Goal: Use online tool/utility: Utilize a website feature to perform a specific function

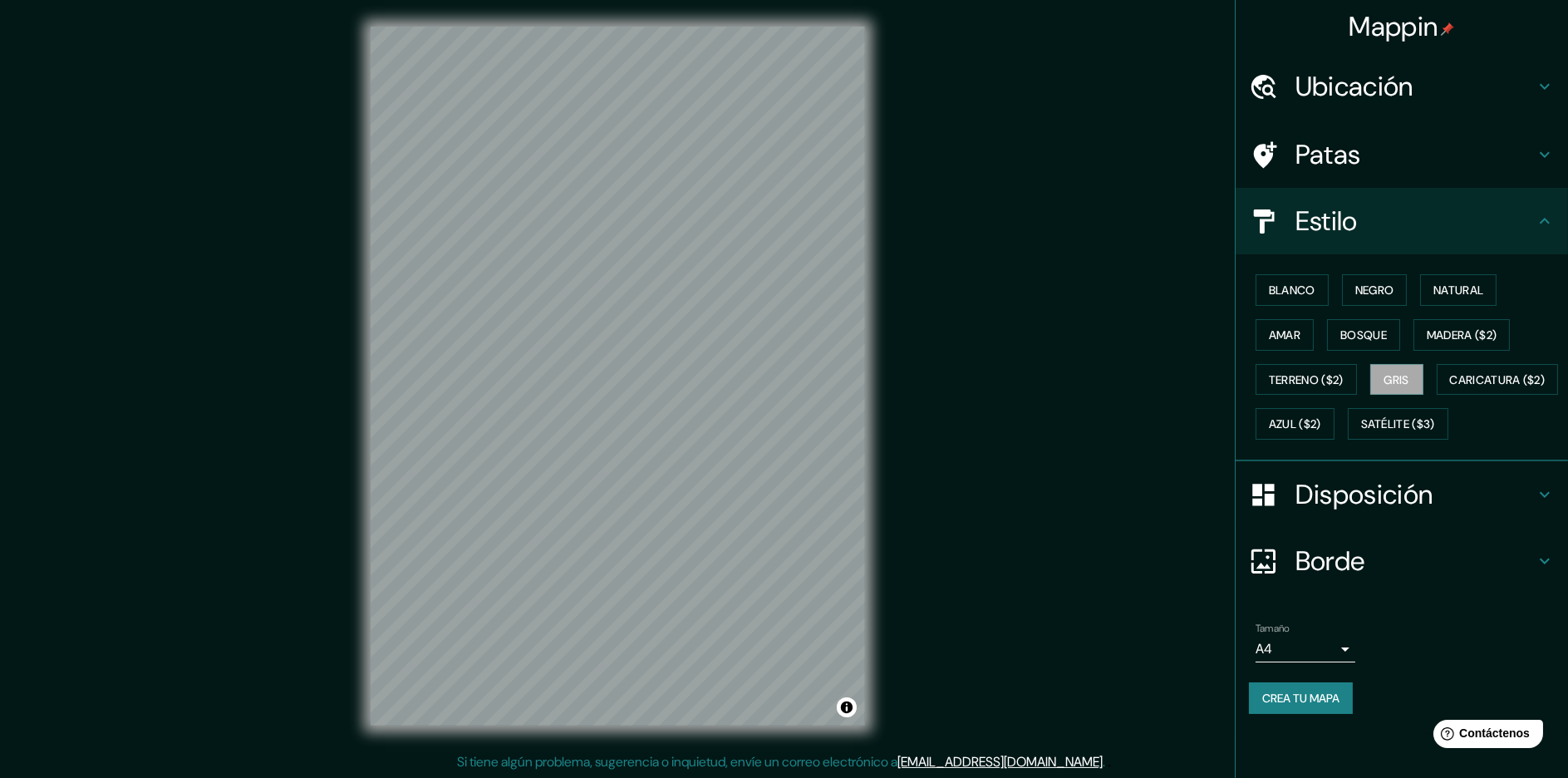
scroll to position [1, 0]
click at [1285, 299] on font "Blanco" at bounding box center [1291, 290] width 46 height 22
click at [1306, 294] on font "Blanco" at bounding box center [1291, 290] width 46 height 15
click at [1390, 283] on font "Negro" at bounding box center [1374, 290] width 39 height 15
click at [1278, 324] on font "Amar" at bounding box center [1285, 335] width 32 height 22
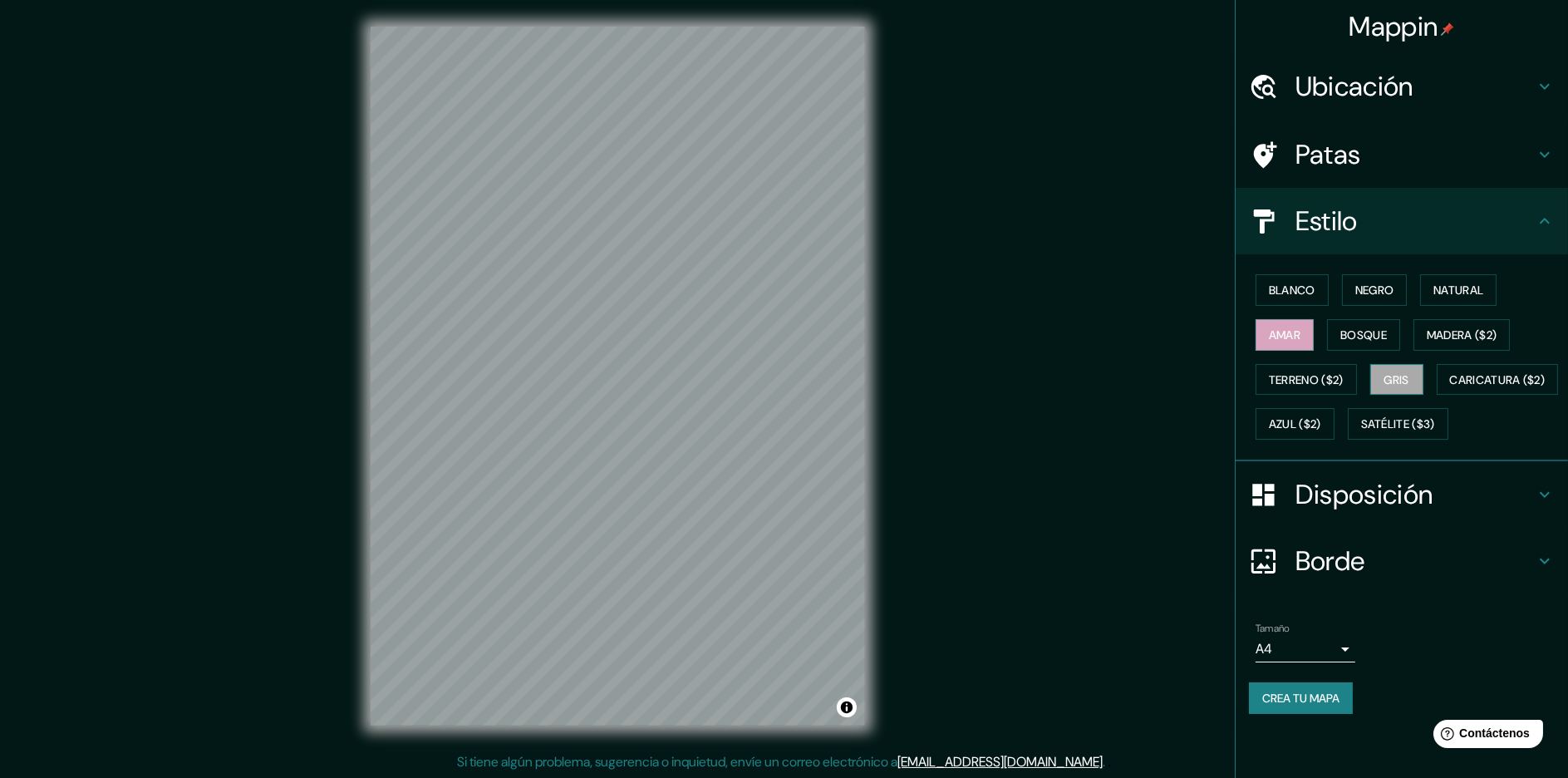
click at [1404, 377] on font "Gris" at bounding box center [1397, 380] width 25 height 15
click at [1317, 376] on font "Terreno ($2)" at bounding box center [1306, 380] width 75 height 15
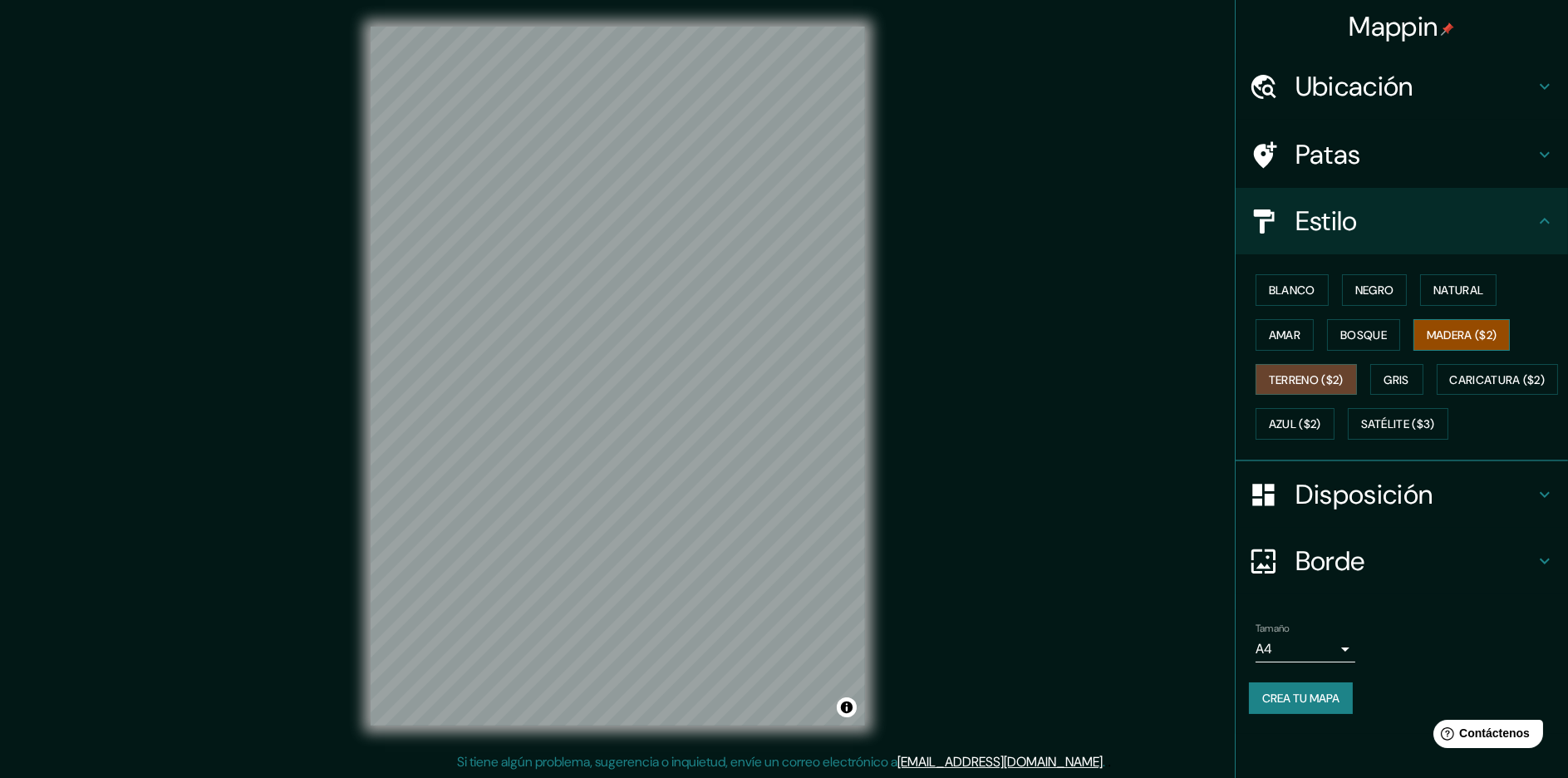
click at [1439, 336] on font "Madera ($2)" at bounding box center [1462, 335] width 70 height 15
click at [1361, 432] on font "Satélite ($3)" at bounding box center [1398, 425] width 74 height 15
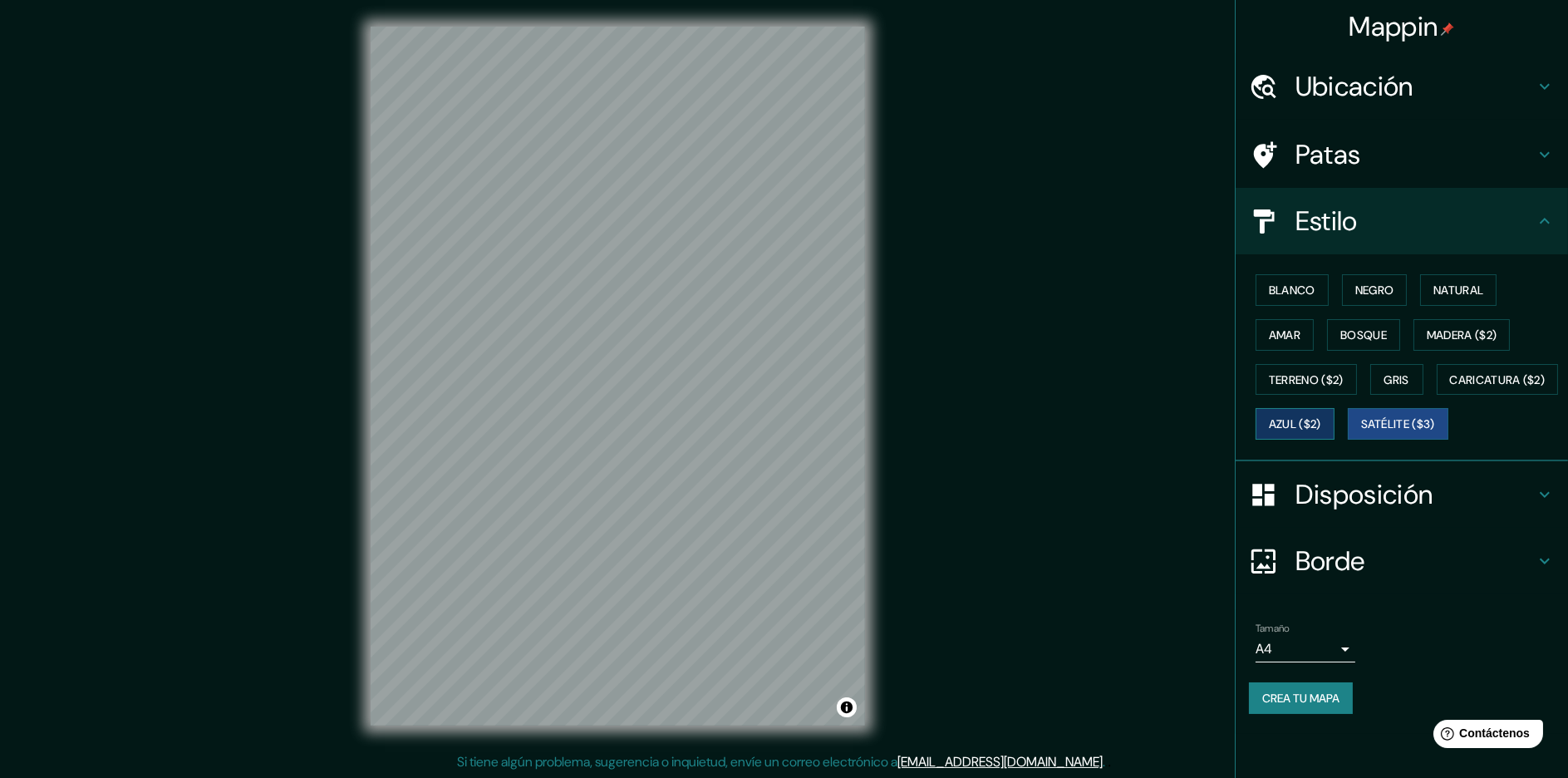
click at [1321, 430] on font "Azul ($2)" at bounding box center [1295, 424] width 52 height 22
click at [1437, 396] on button "Caricatura ($2)" at bounding box center [1498, 380] width 122 height 32
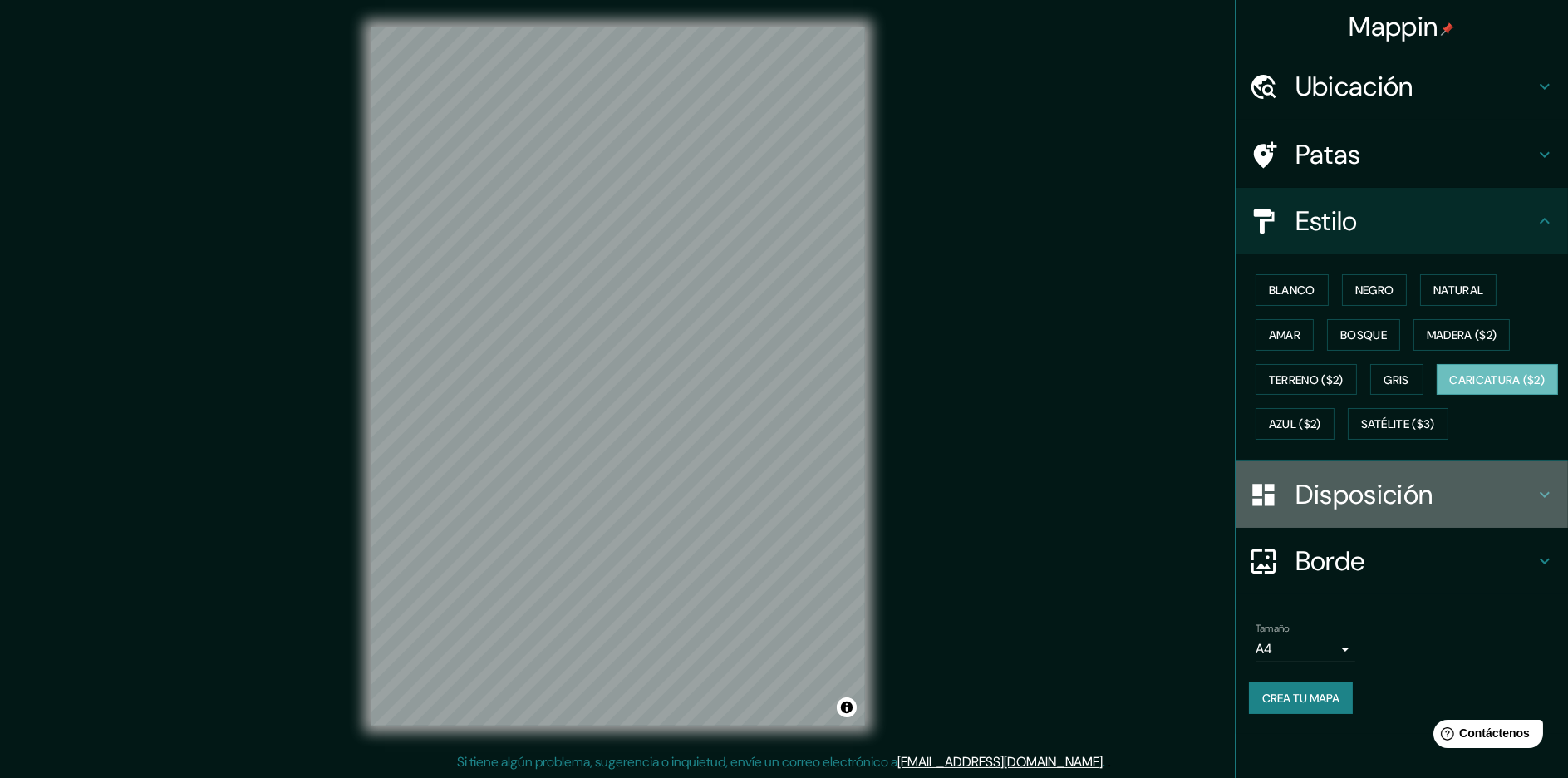
click at [1538, 505] on icon at bounding box center [1545, 495] width 20 height 20
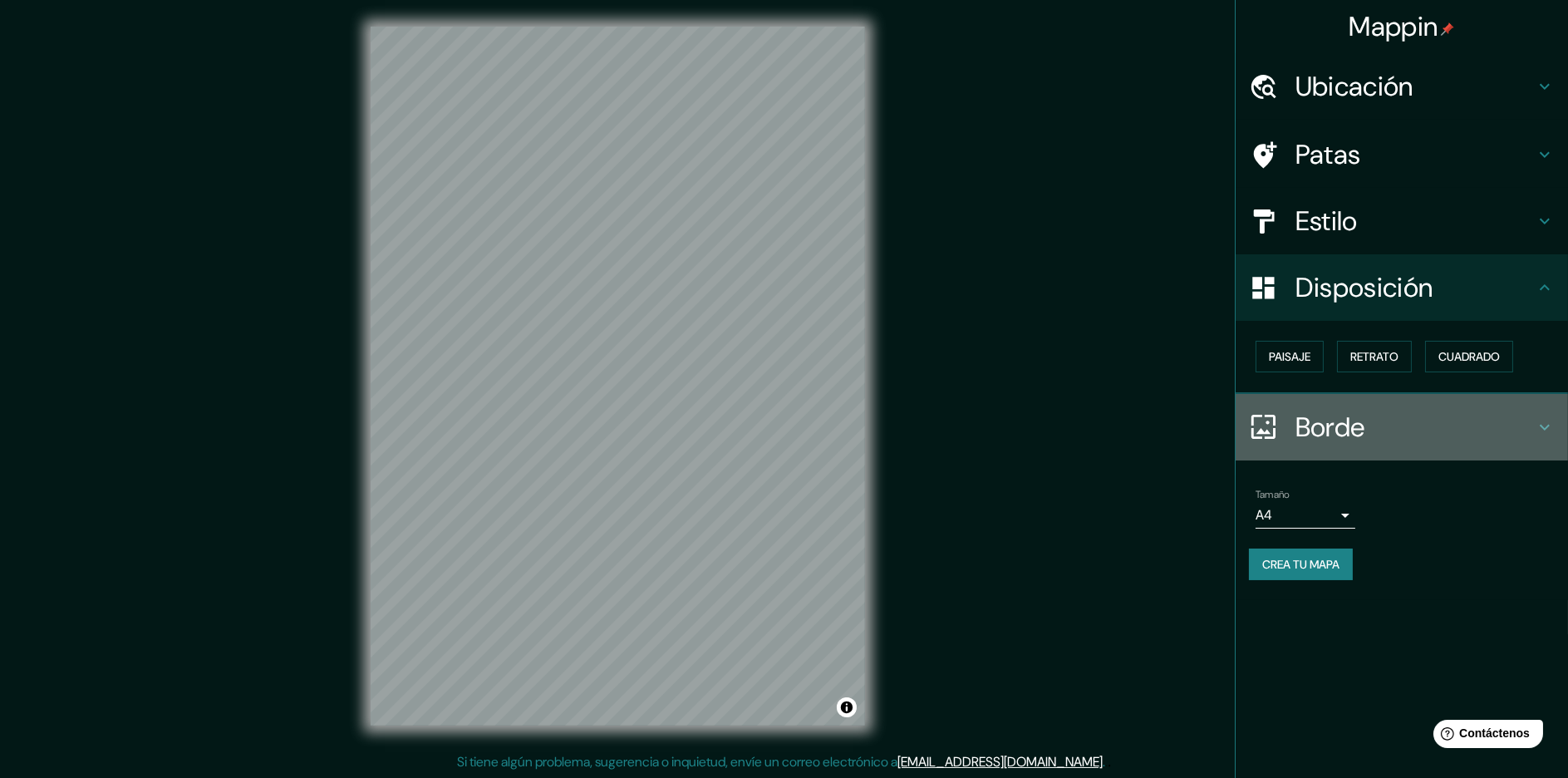
click at [1525, 428] on h4 "Borde" at bounding box center [1415, 428] width 239 height 34
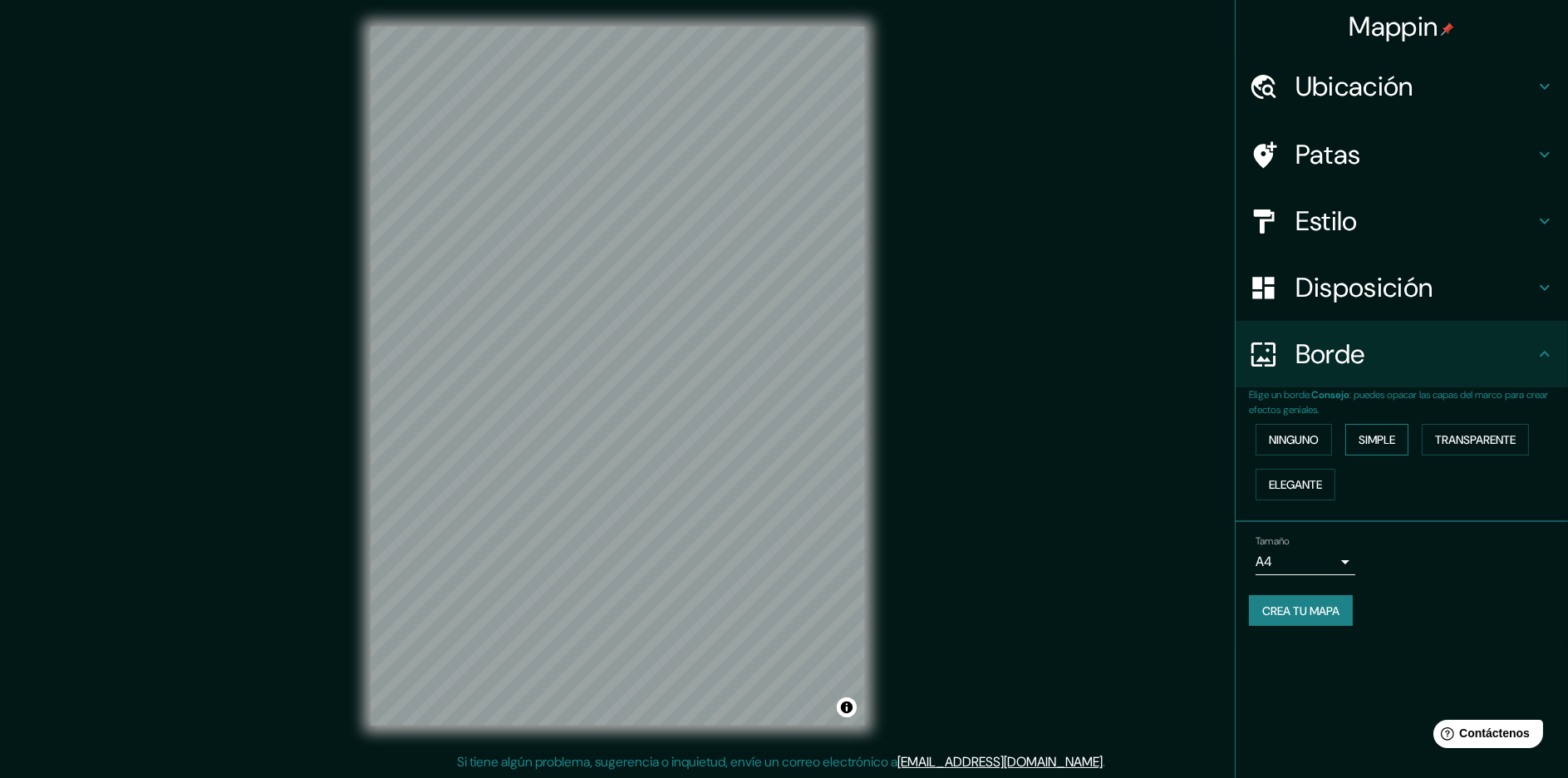
click at [1393, 439] on font "Simple" at bounding box center [1377, 439] width 37 height 15
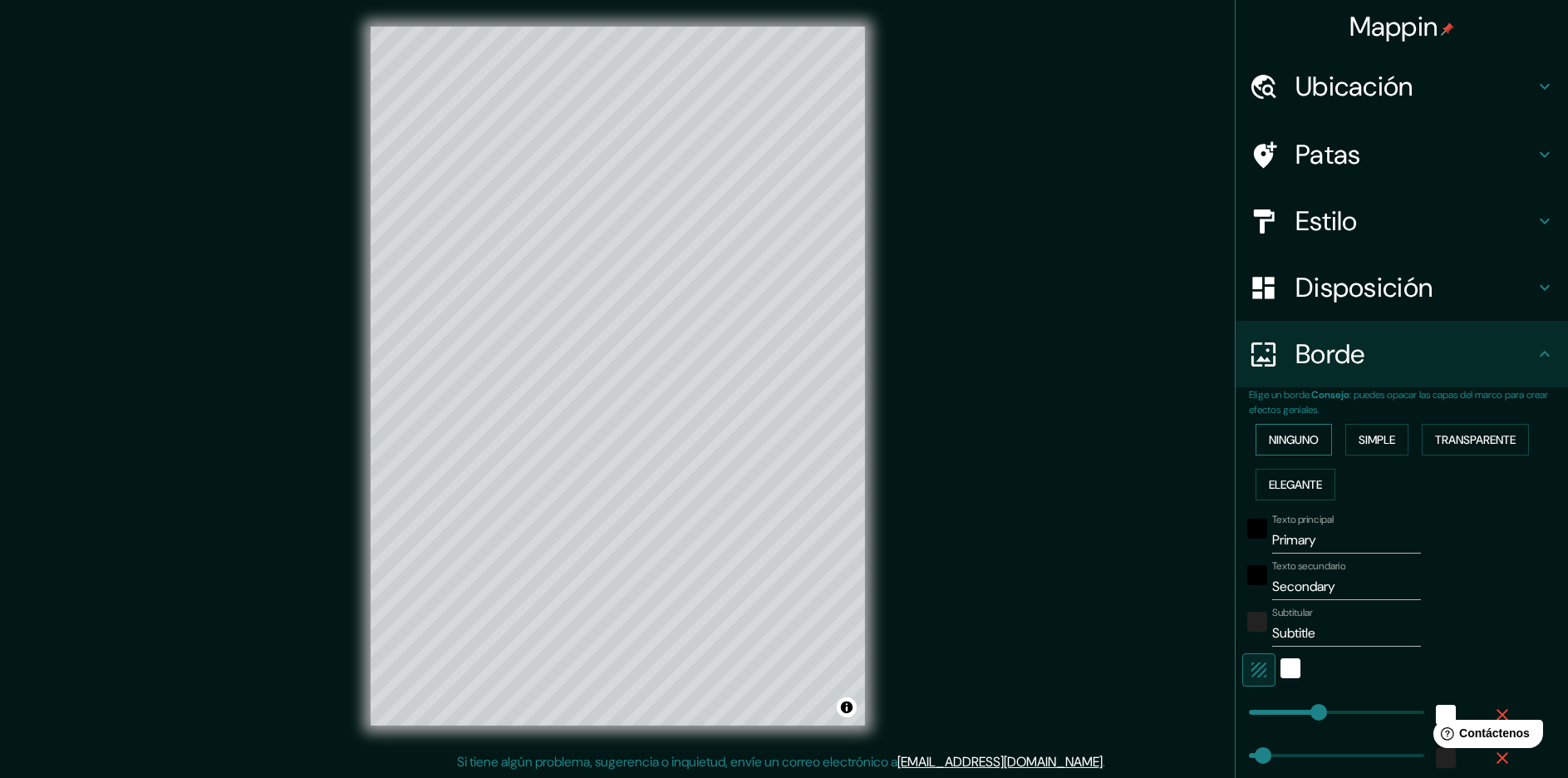
click at [1298, 429] on font "Ninguno" at bounding box center [1293, 439] width 49 height 22
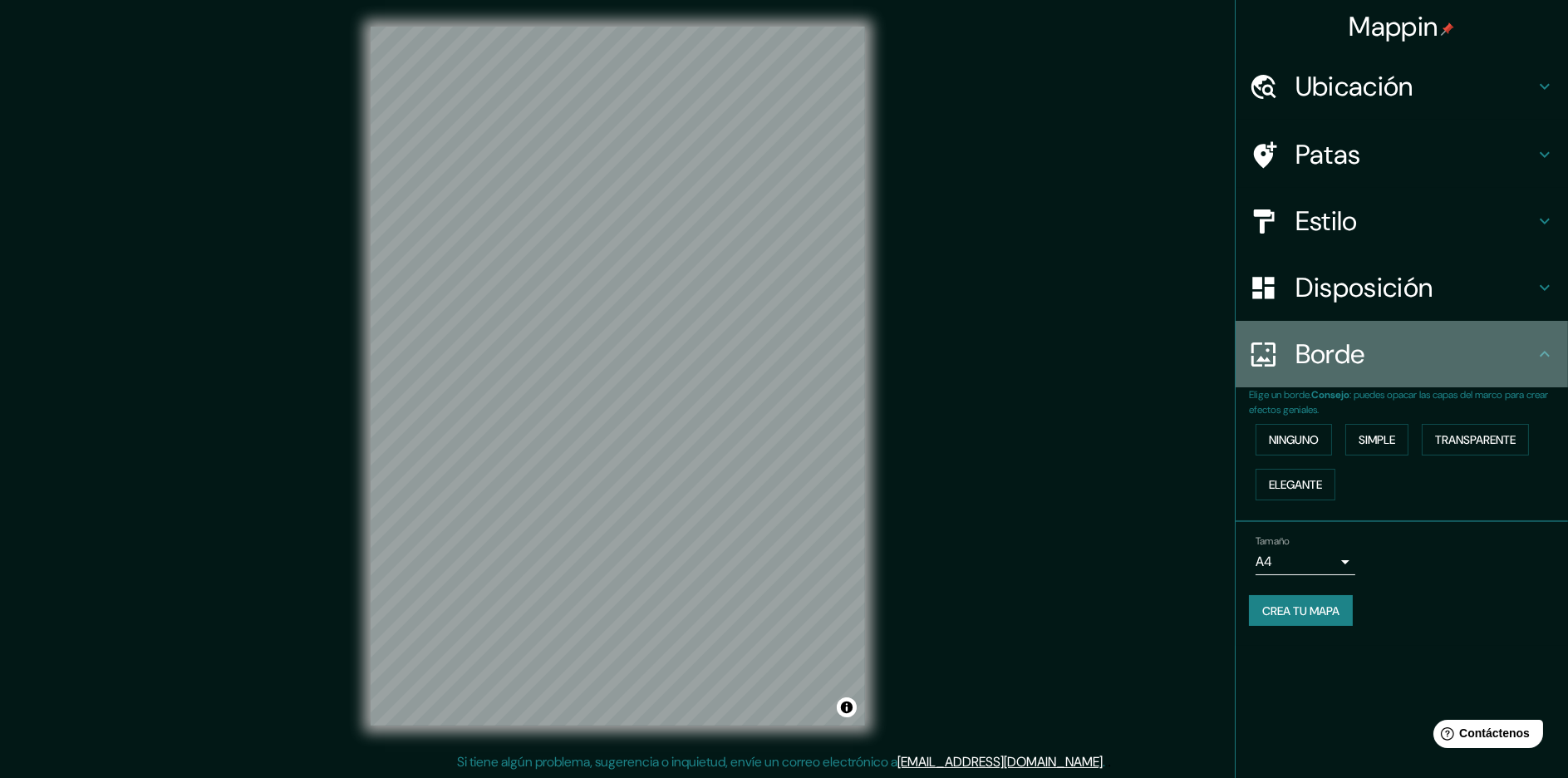
click at [1530, 355] on h4 "Borde" at bounding box center [1415, 354] width 239 height 34
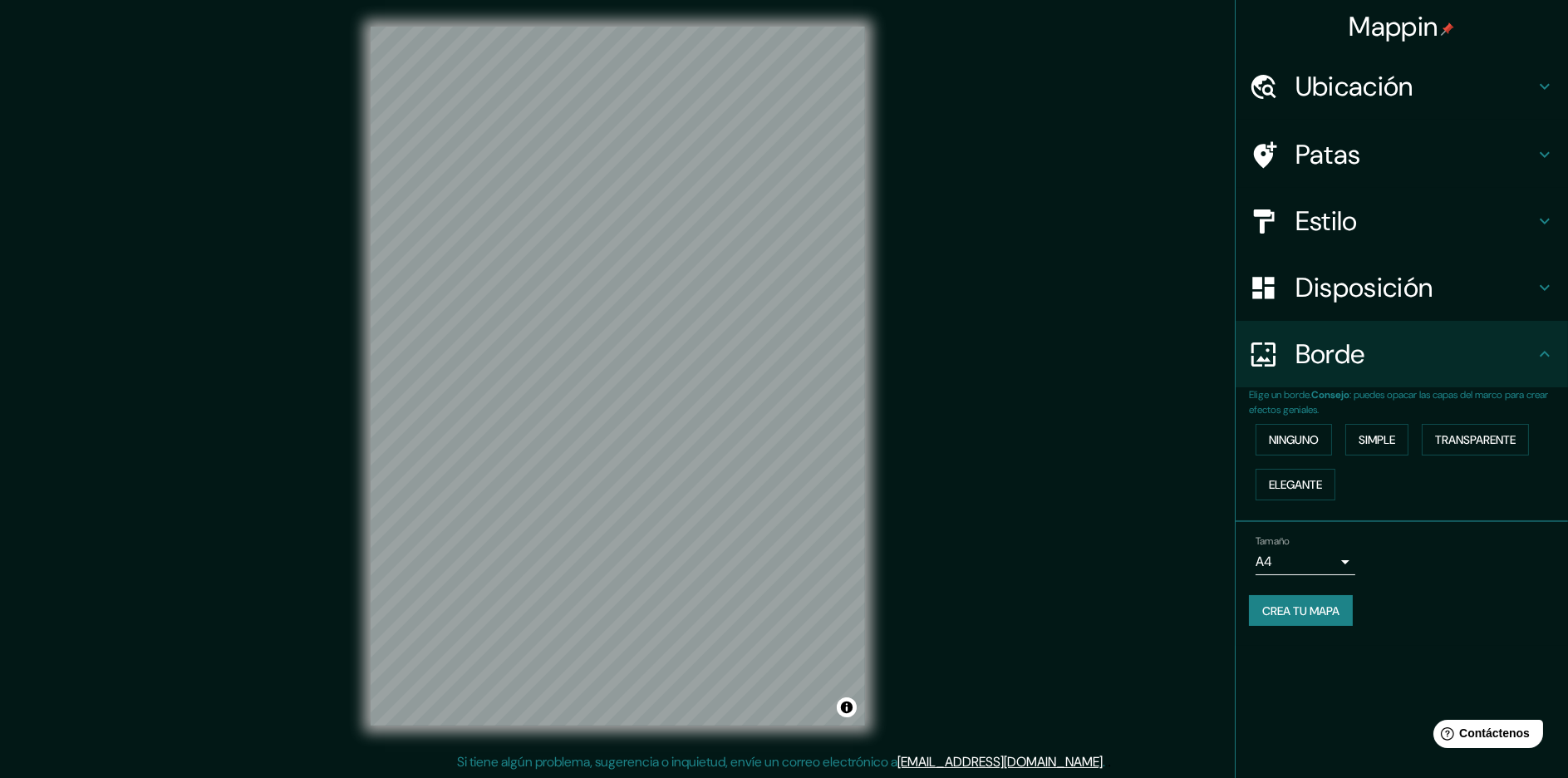
click at [1542, 292] on icon at bounding box center [1545, 288] width 20 height 20
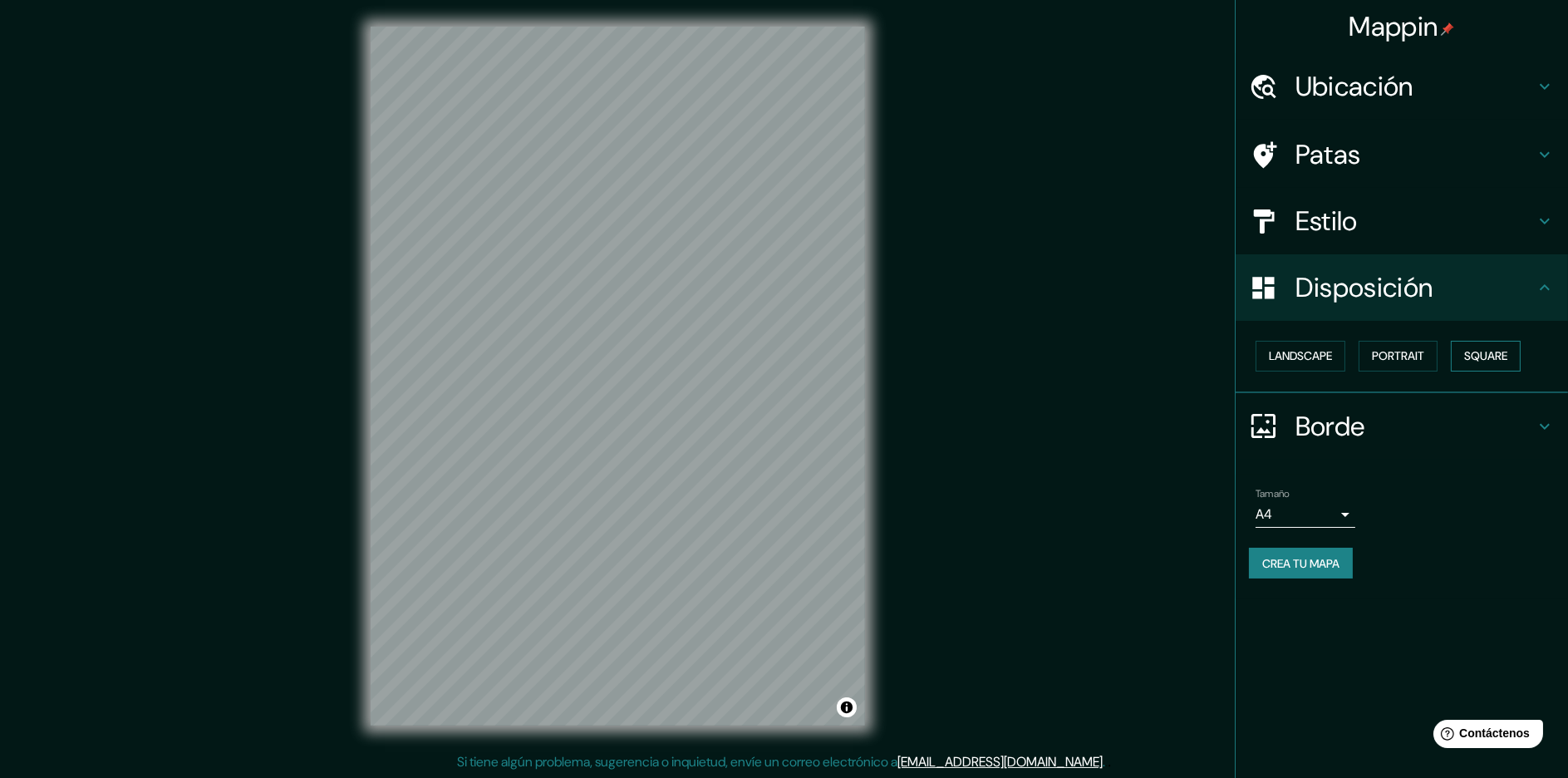
click at [1491, 355] on button "Square" at bounding box center [1485, 355] width 70 height 31
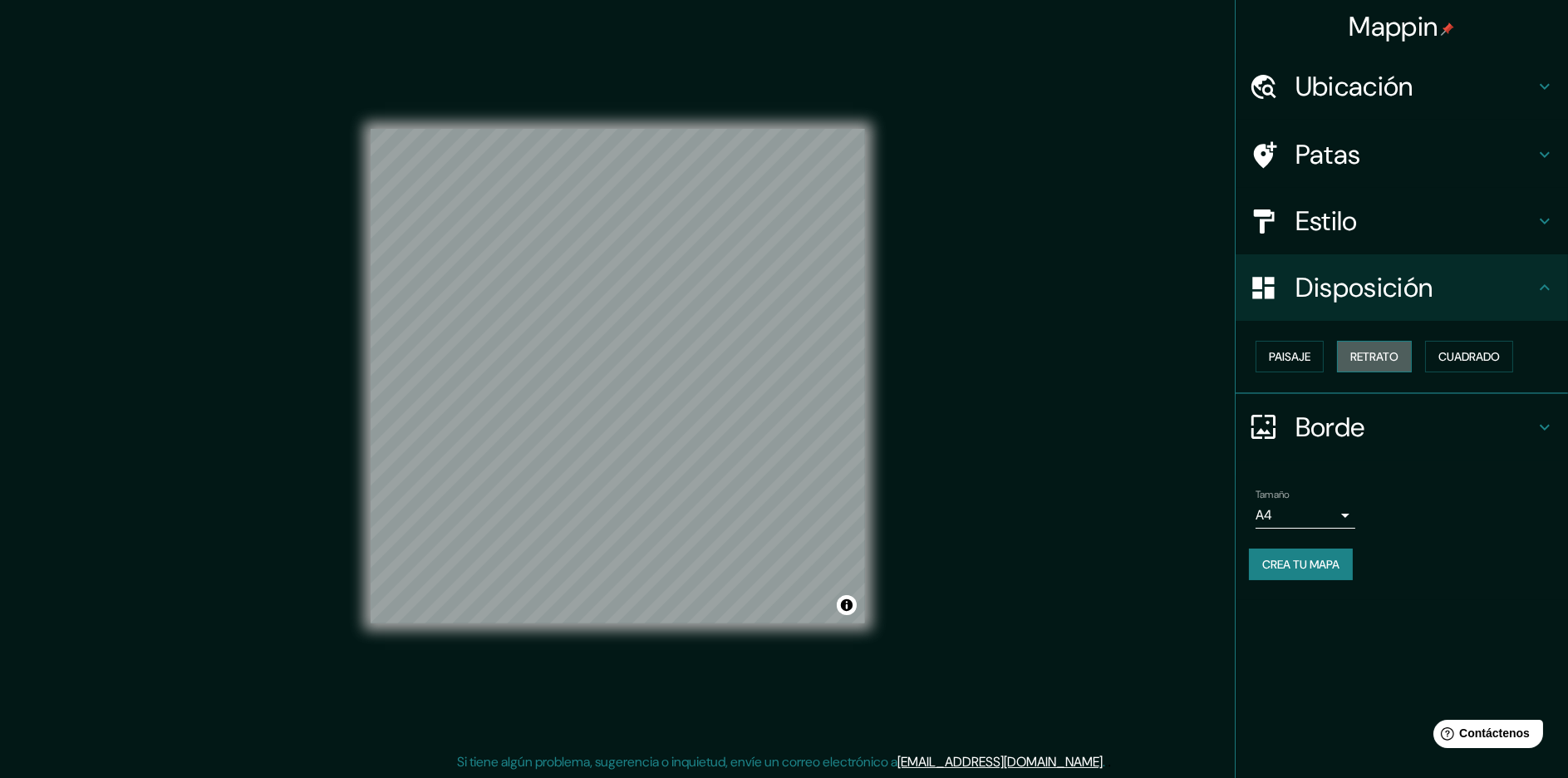
click at [1389, 353] on font "Retrato" at bounding box center [1373, 356] width 48 height 15
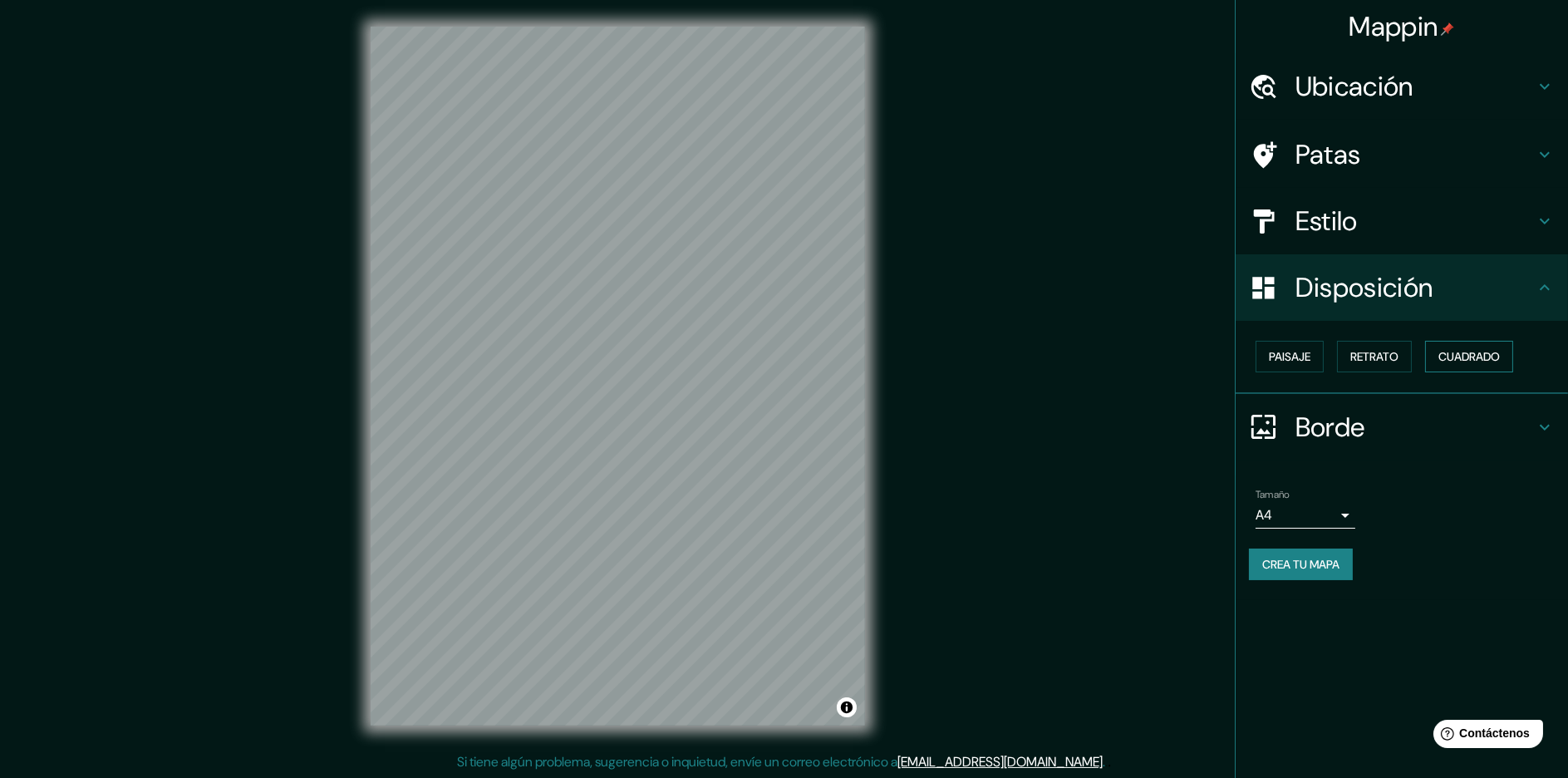
click at [1488, 350] on font "Cuadrado" at bounding box center [1469, 356] width 61 height 15
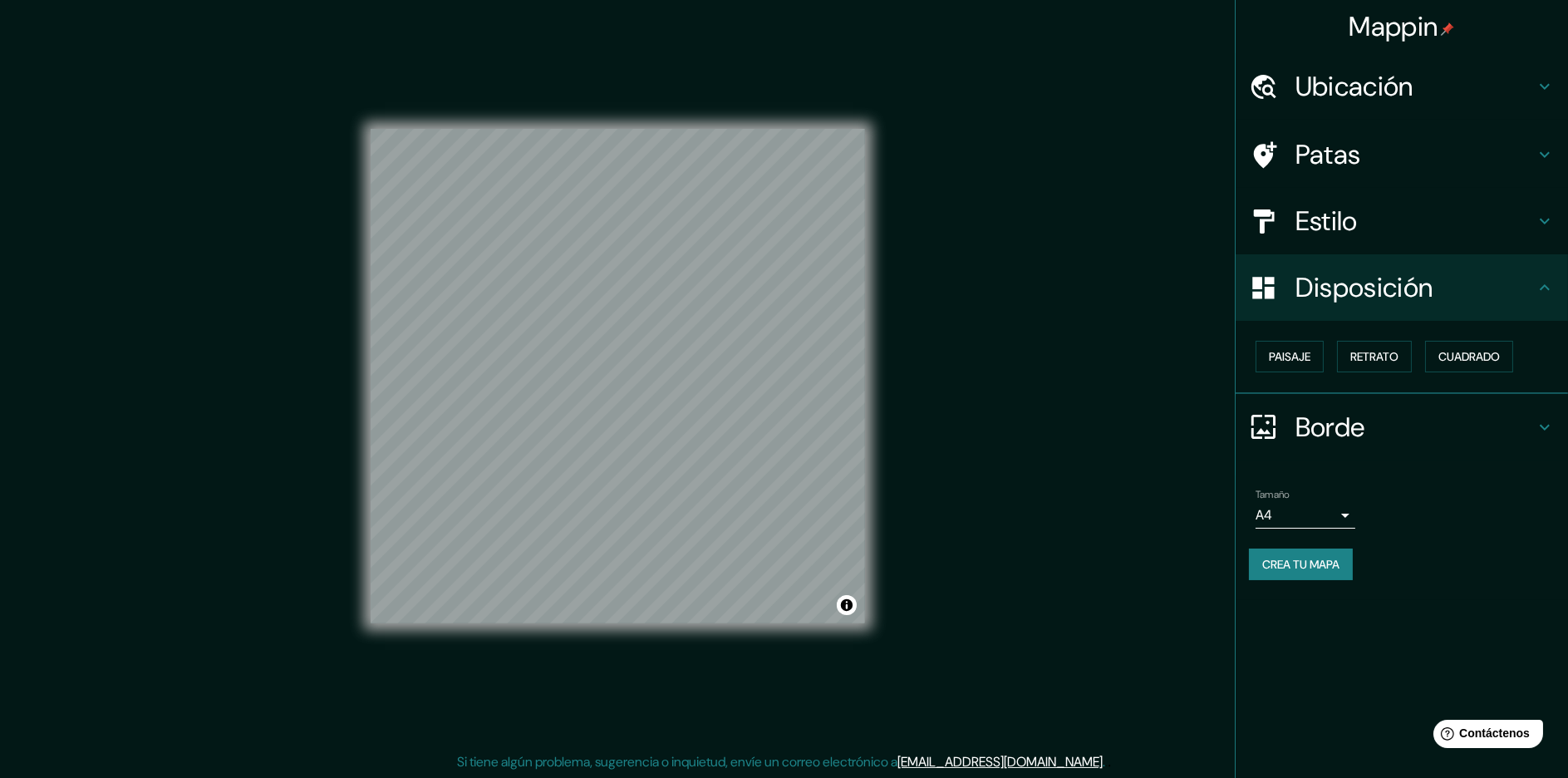
click at [1141, 417] on div "Mappin Ubicación Huancayo, [GEOGRAPHIC_DATA], [GEOGRAPHIC_DATA] [GEOGRAPHIC_DAT…" at bounding box center [784, 389] width 1568 height 780
